Goal: Find specific page/section: Find specific page/section

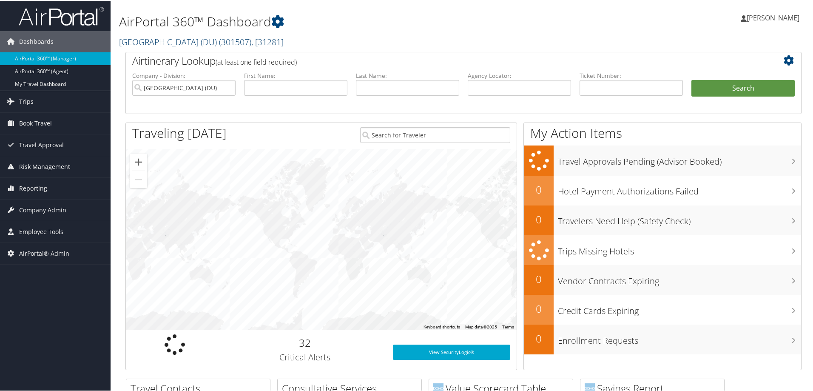
click at [174, 44] on link "University of Denver (DU) ( 301507 ) , [ 31281 ]" at bounding box center [201, 40] width 165 height 11
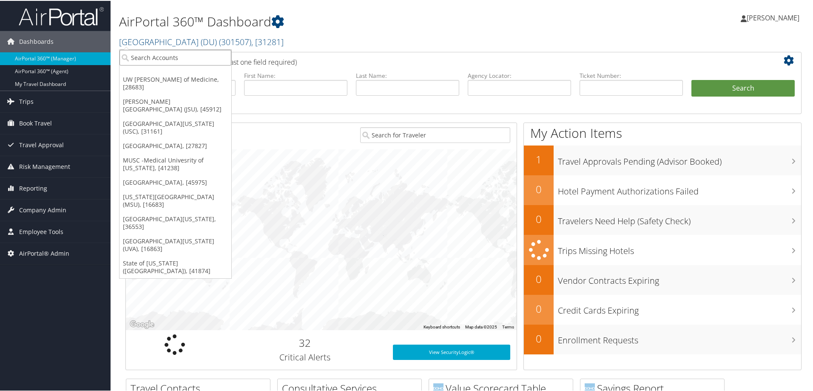
click at [169, 54] on input "search" at bounding box center [175, 57] width 112 height 16
type input "colg"
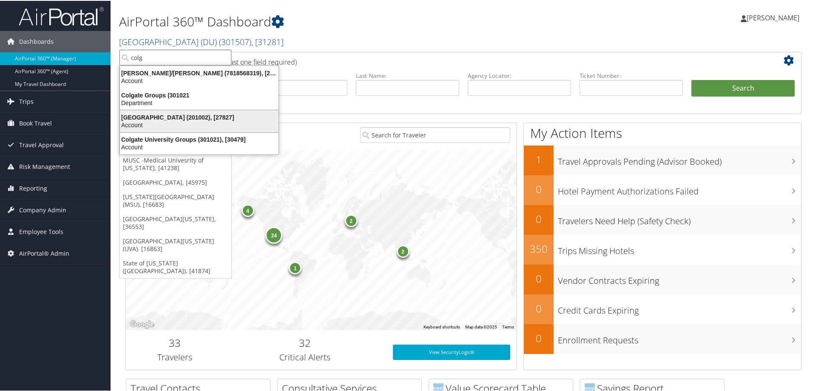
click at [149, 124] on div "Account" at bounding box center [199, 124] width 169 height 8
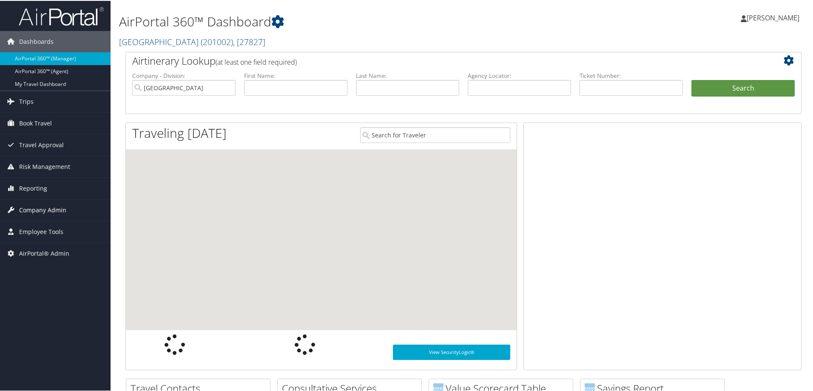
click at [66, 209] on link "Company Admin" at bounding box center [55, 209] width 111 height 21
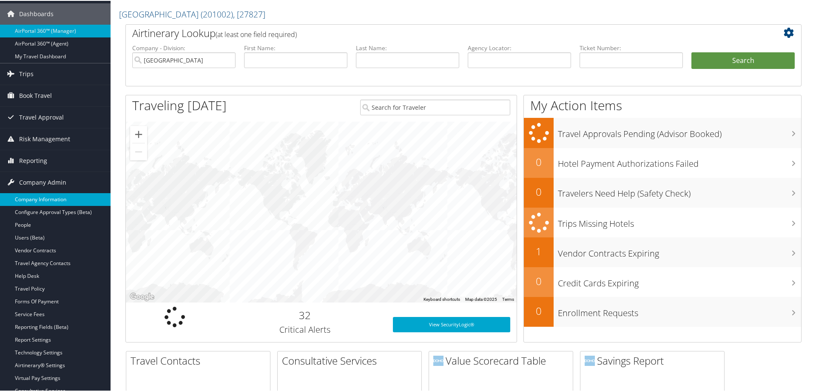
scroll to position [43, 0]
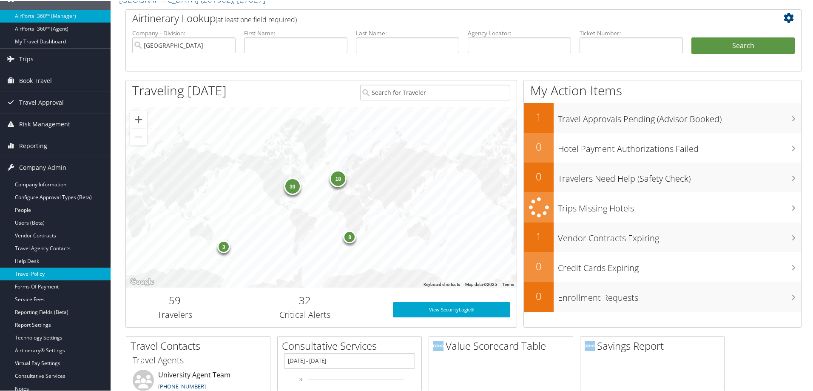
click at [50, 270] on link "Travel Policy" at bounding box center [55, 273] width 111 height 13
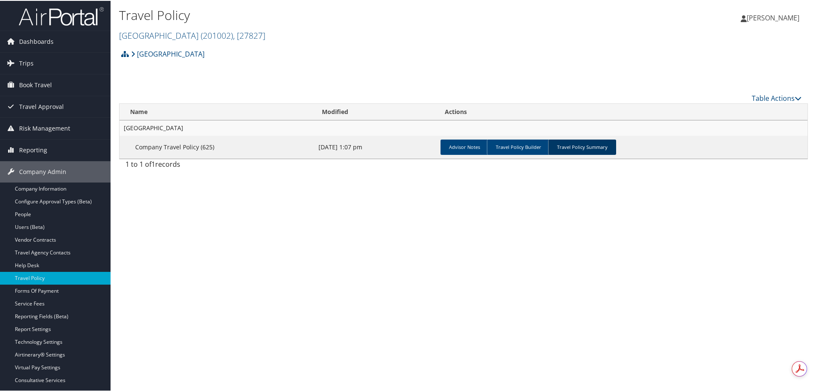
click at [554, 142] on link "Travel Policy Summary" at bounding box center [582, 146] width 68 height 15
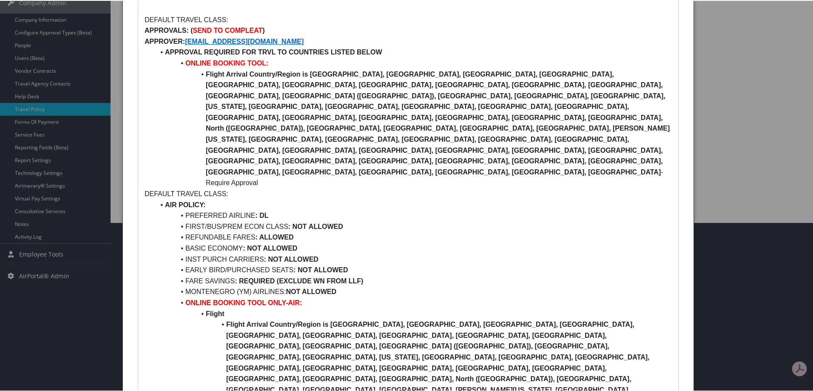
scroll to position [170, 0]
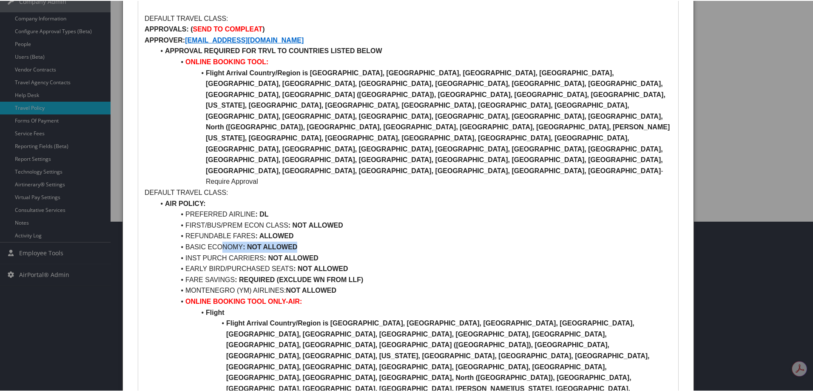
drag, startPoint x: 220, startPoint y: 196, endPoint x: 315, endPoint y: 190, distance: 94.5
click at [315, 241] on li "BASIC ECONOMY : NOT ALLOWED" at bounding box center [413, 246] width 517 height 11
click at [313, 241] on li "BASIC ECONOMY : NOT ALLOWED" at bounding box center [413, 246] width 517 height 11
drag, startPoint x: 304, startPoint y: 190, endPoint x: 179, endPoint y: 196, distance: 125.1
click at [179, 241] on li "BASIC ECONOMY : NOT ALLOWED" at bounding box center [413, 246] width 517 height 11
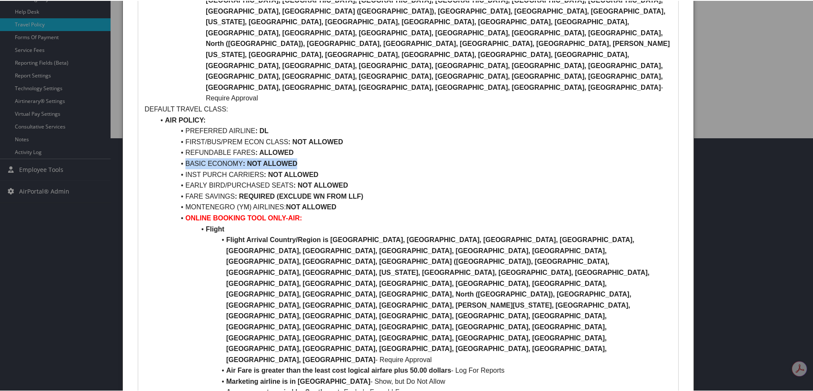
scroll to position [255, 0]
